Goal: Book appointment/travel/reservation

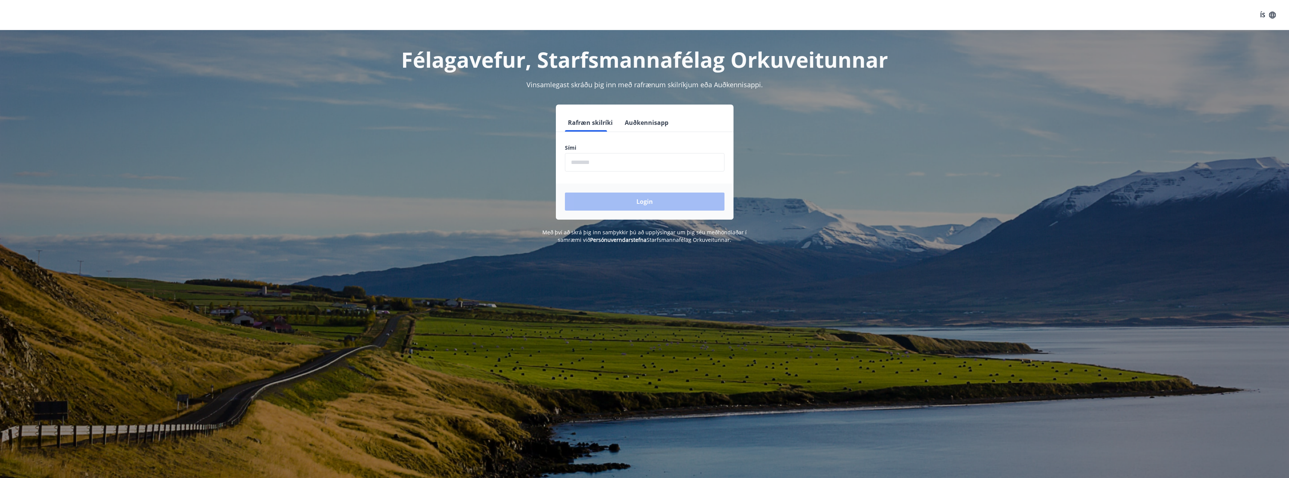
click at [647, 151] on label "Sími" at bounding box center [645, 148] width 160 height 8
click at [646, 153] on input "phone" at bounding box center [645, 162] width 160 height 18
type input "********"
click at [650, 198] on button "Login" at bounding box center [645, 202] width 160 height 18
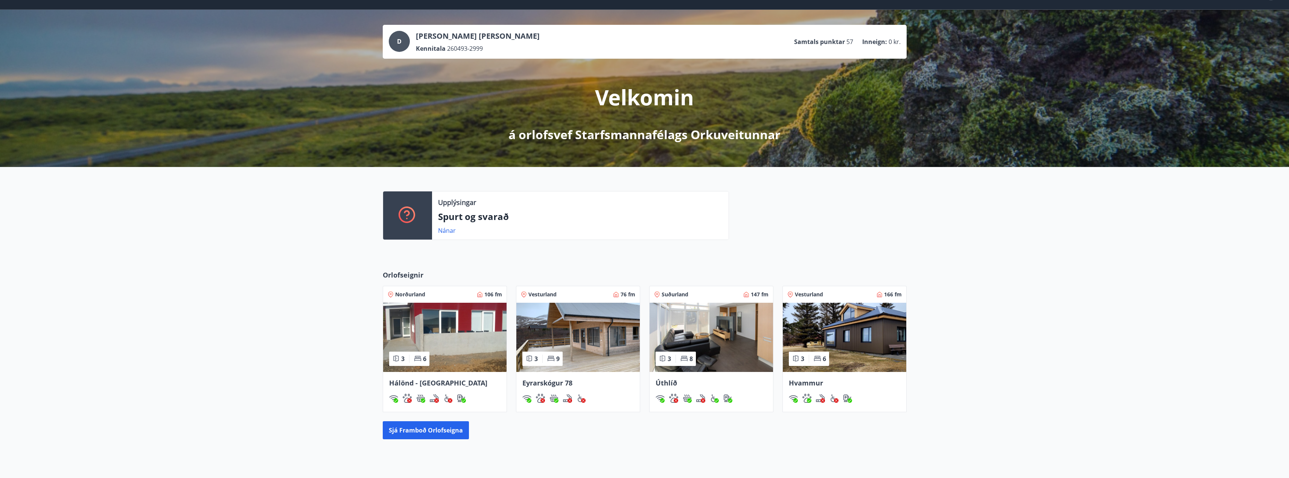
scroll to position [38, 0]
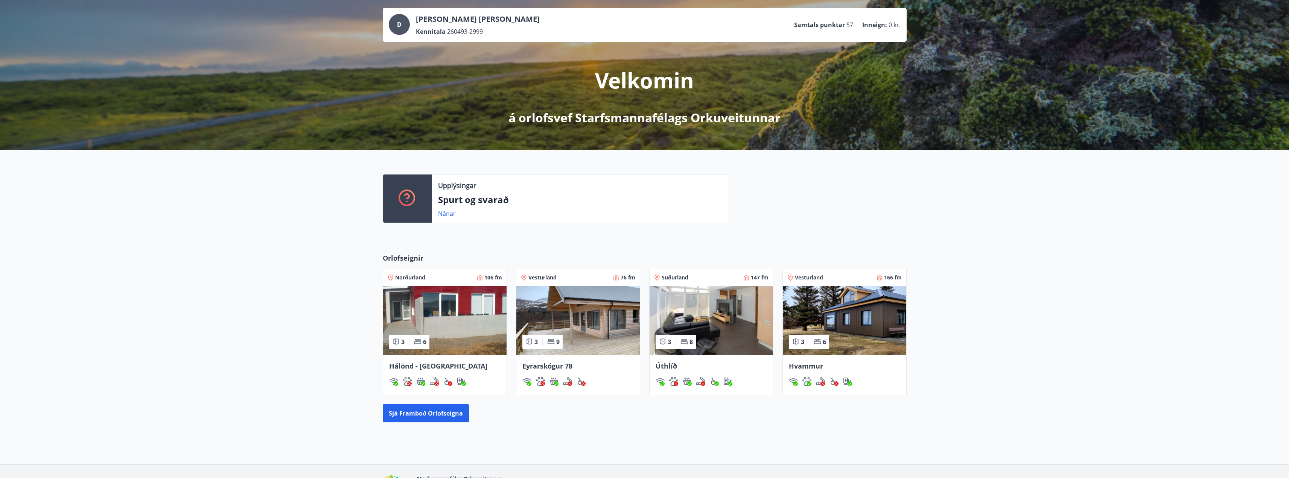
click at [734, 321] on img at bounding box center [711, 320] width 123 height 69
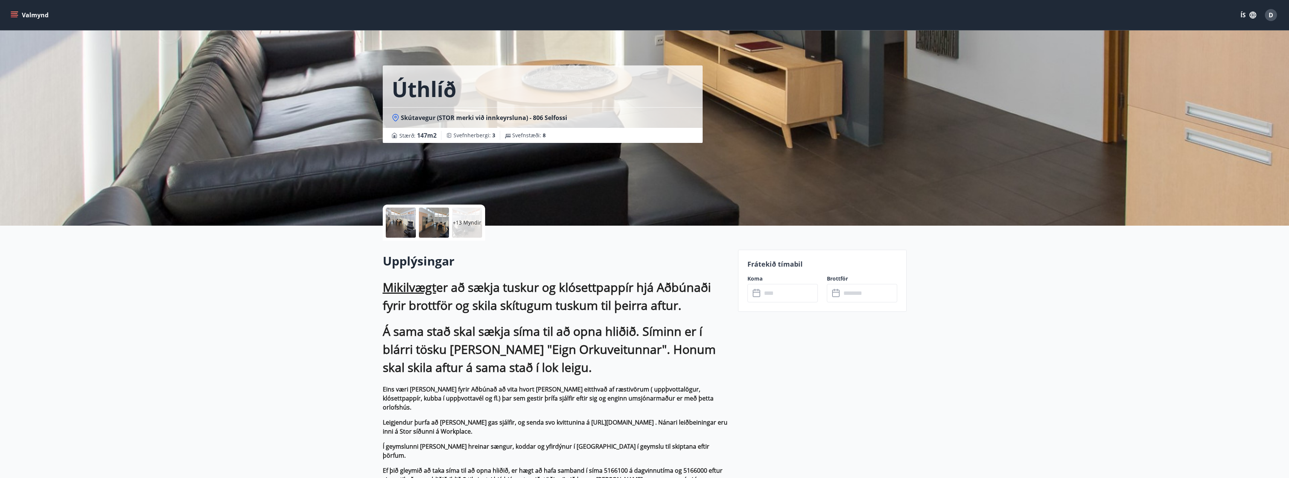
click at [462, 221] on p "+13 Myndir" at bounding box center [467, 223] width 29 height 8
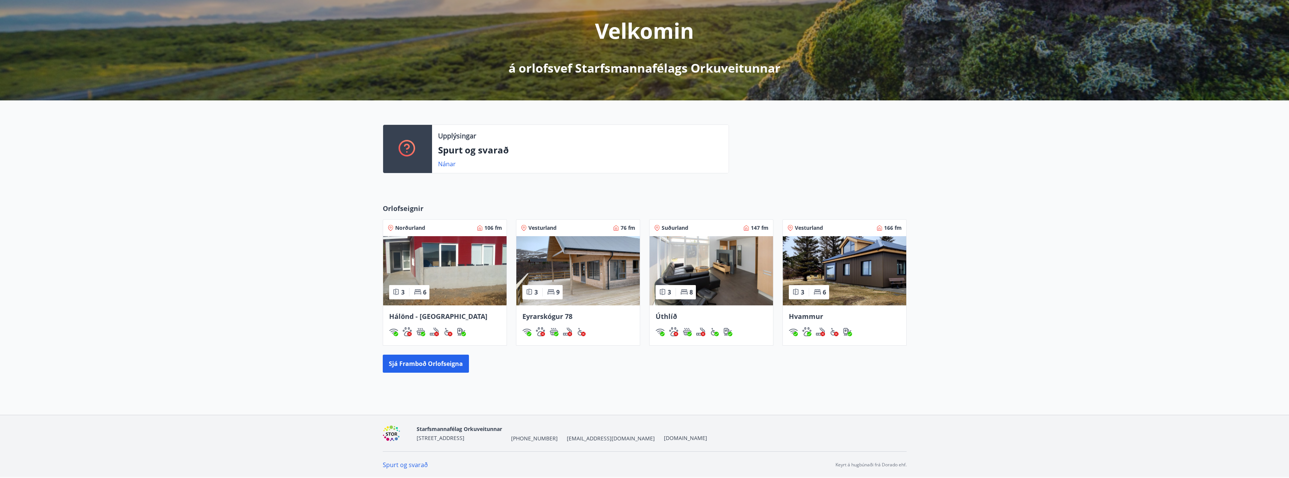
click at [589, 282] on img at bounding box center [577, 270] width 123 height 69
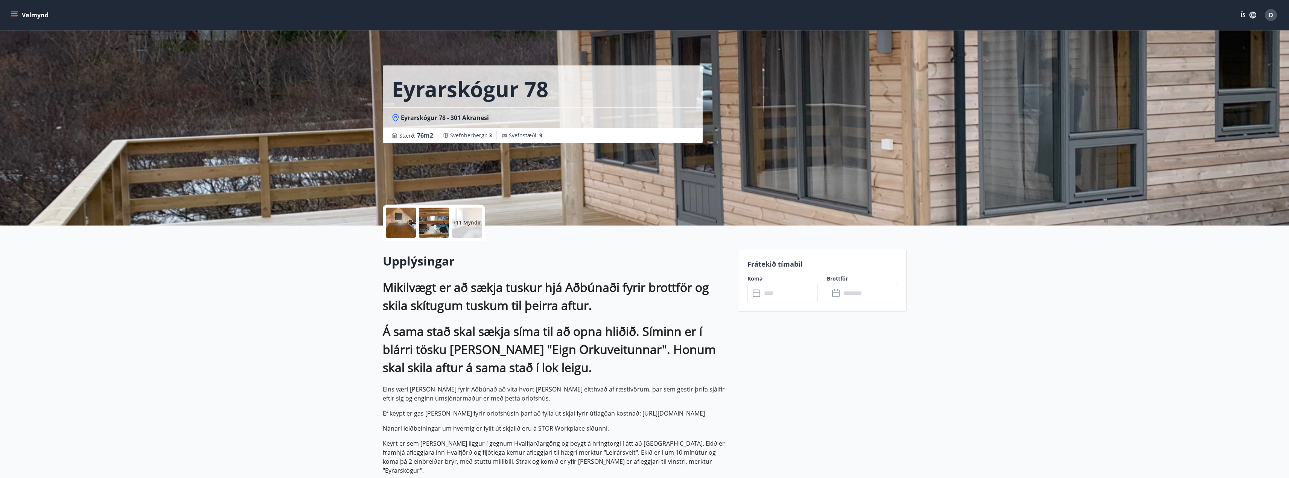
click at [777, 295] on input "text" at bounding box center [790, 293] width 56 height 18
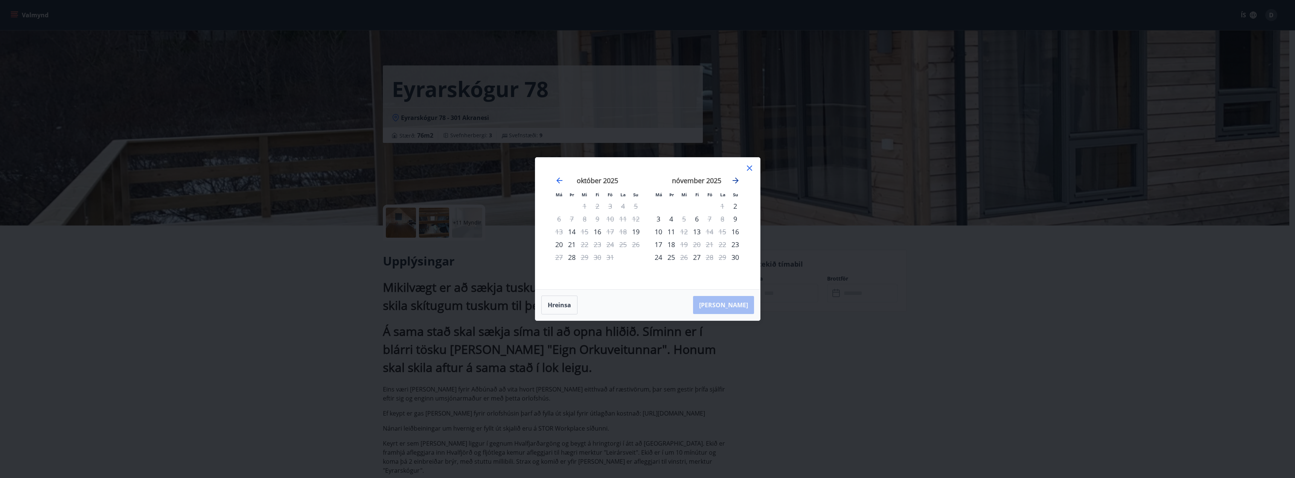
click at [736, 181] on icon "Move forward to switch to the next month." at bounding box center [735, 180] width 9 height 9
click at [735, 182] on icon "Move forward to switch to the next month." at bounding box center [735, 180] width 9 height 9
click at [698, 233] on div "15" at bounding box center [696, 231] width 13 height 13
click at [734, 233] on div "18" at bounding box center [735, 231] width 13 height 13
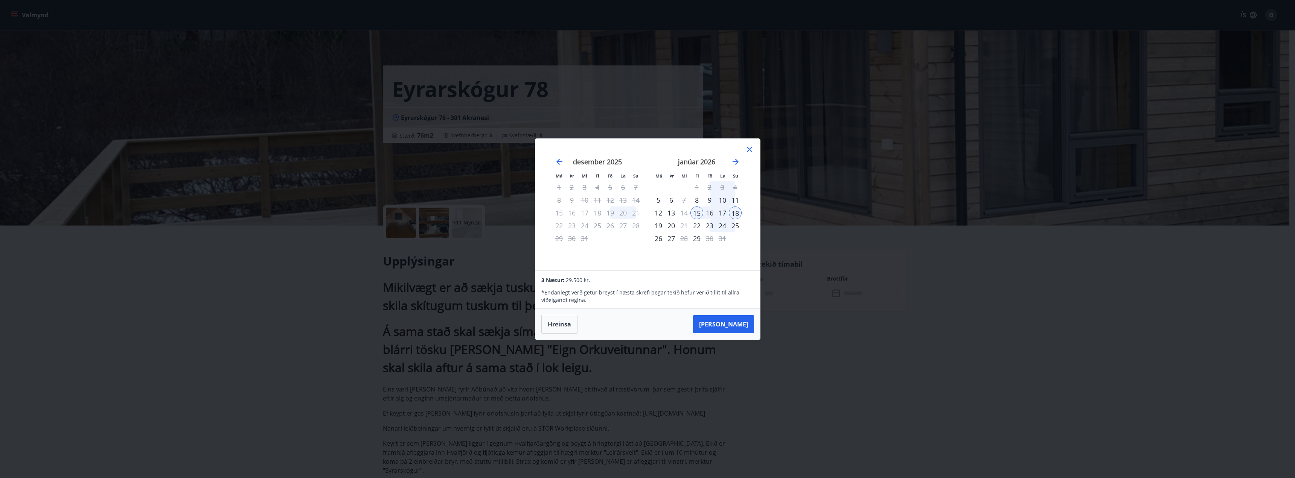
click at [749, 152] on icon at bounding box center [749, 149] width 9 height 9
